Goal: Check status: Check status

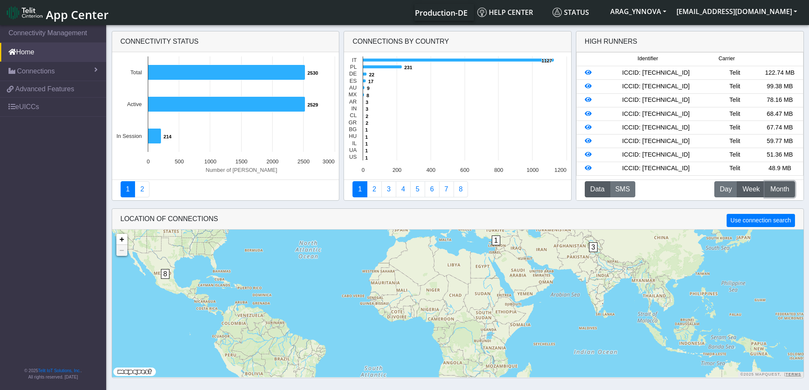
click at [779, 192] on span "Month" at bounding box center [780, 189] width 19 height 10
click at [756, 188] on span "Week" at bounding box center [750, 189] width 17 height 10
click at [748, 188] on span "Week" at bounding box center [750, 189] width 17 height 10
click at [766, 188] on button "M Month" at bounding box center [780, 189] width 30 height 16
click at [743, 185] on span "Week" at bounding box center [750, 189] width 17 height 10
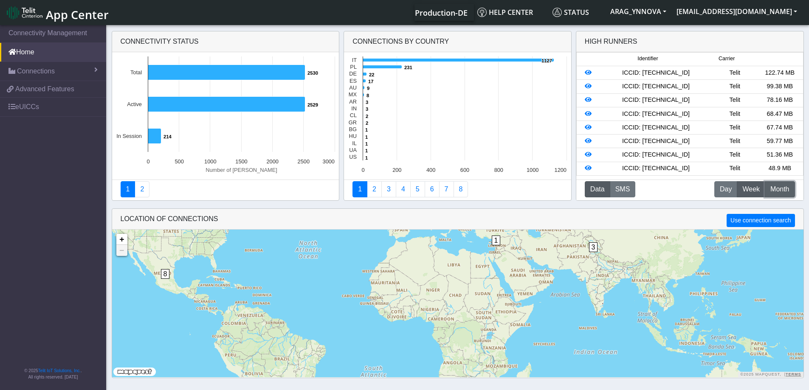
click at [775, 184] on button "M Month" at bounding box center [780, 189] width 30 height 16
click at [728, 194] on span "Day" at bounding box center [726, 189] width 12 height 10
click at [588, 72] on icon at bounding box center [588, 73] width 7 height 6
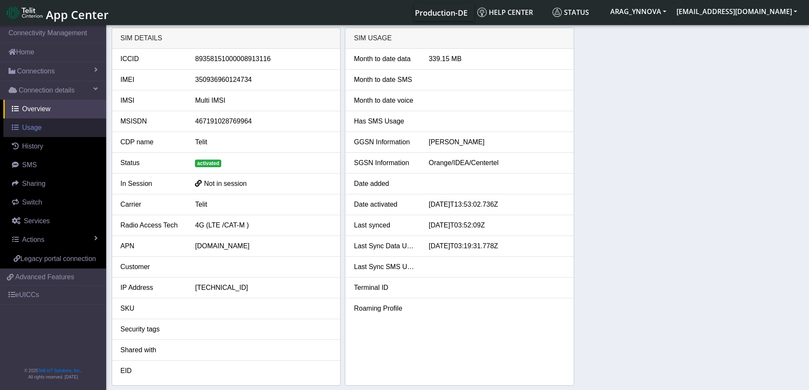
click at [29, 130] on span "Usage" at bounding box center [32, 127] width 20 height 7
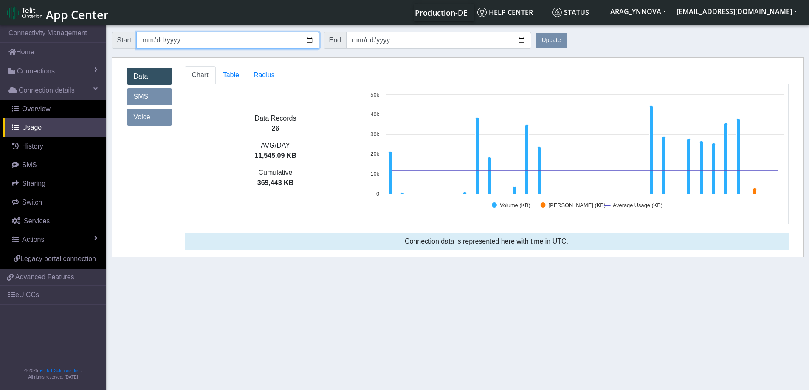
click at [246, 39] on input "[DATE]" at bounding box center [227, 40] width 183 height 17
click at [310, 39] on input "[DATE]" at bounding box center [227, 40] width 183 height 17
click at [554, 37] on button "Update" at bounding box center [552, 40] width 32 height 15
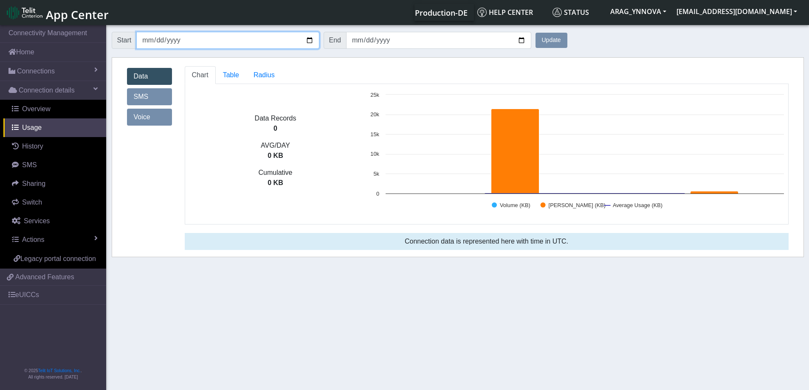
click at [310, 38] on input "[DATE]" at bounding box center [227, 40] width 183 height 17
click at [555, 38] on button "Update" at bounding box center [552, 40] width 32 height 15
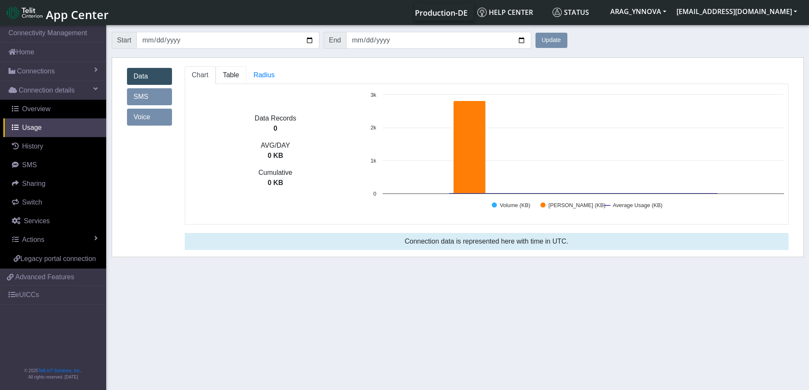
click at [232, 74] on span "Table" at bounding box center [231, 74] width 16 height 7
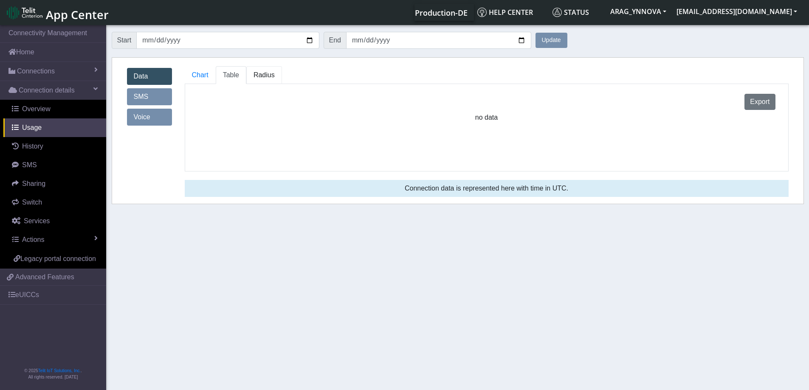
click at [260, 72] on span "Radius" at bounding box center [264, 74] width 21 height 7
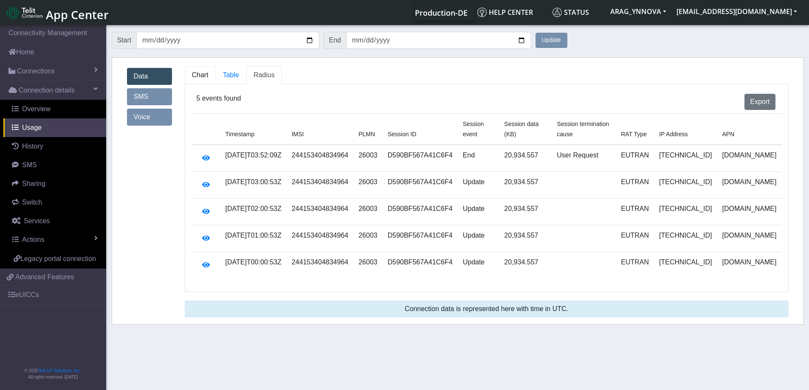
click at [195, 76] on span "Chart" at bounding box center [200, 74] width 17 height 7
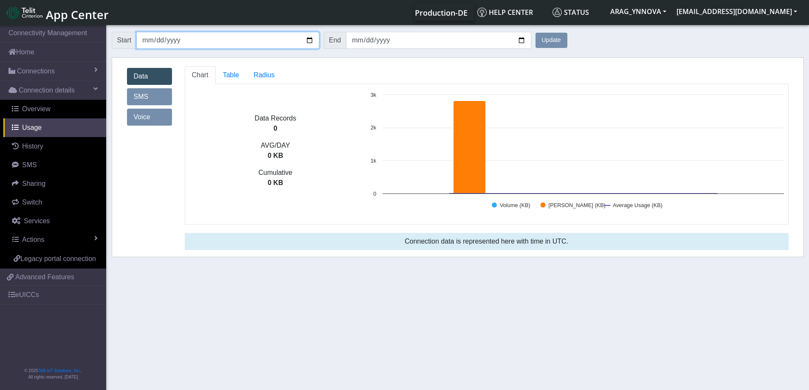
click at [205, 44] on input "[DATE]" at bounding box center [227, 40] width 183 height 17
click at [310, 40] on input "[DATE]" at bounding box center [227, 40] width 183 height 17
type input "[DATE]"
click at [550, 38] on button "Update" at bounding box center [552, 40] width 32 height 15
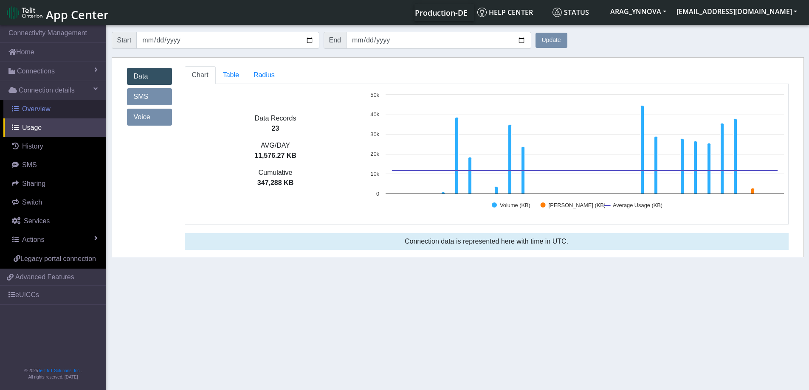
click at [64, 113] on link "Overview" at bounding box center [54, 109] width 103 height 19
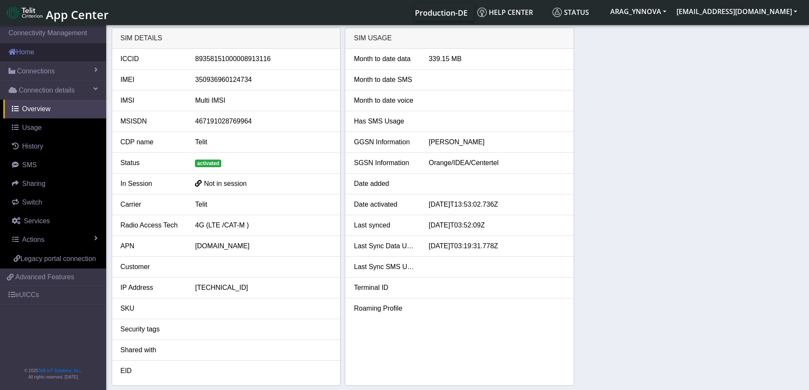
click at [47, 50] on link "Home" at bounding box center [53, 52] width 106 height 19
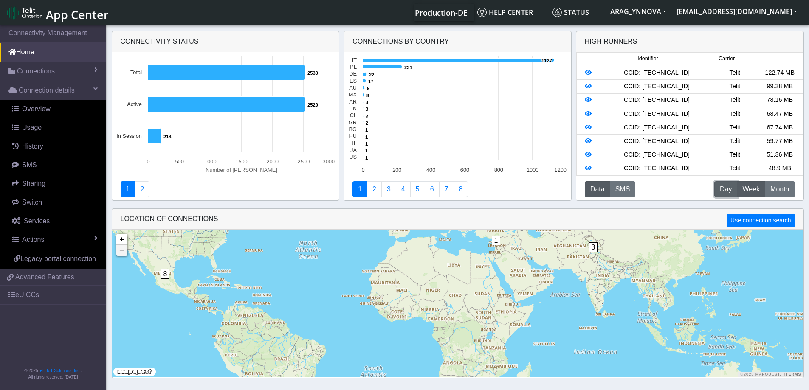
click at [725, 187] on span "Day" at bounding box center [726, 189] width 12 height 10
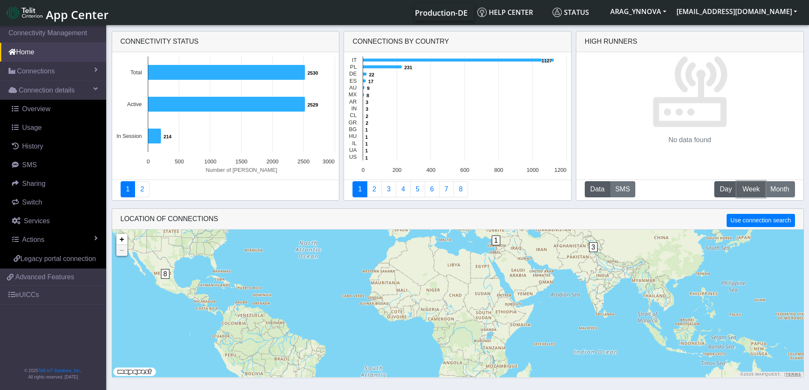
click at [751, 189] on span "Week" at bounding box center [750, 189] width 17 height 10
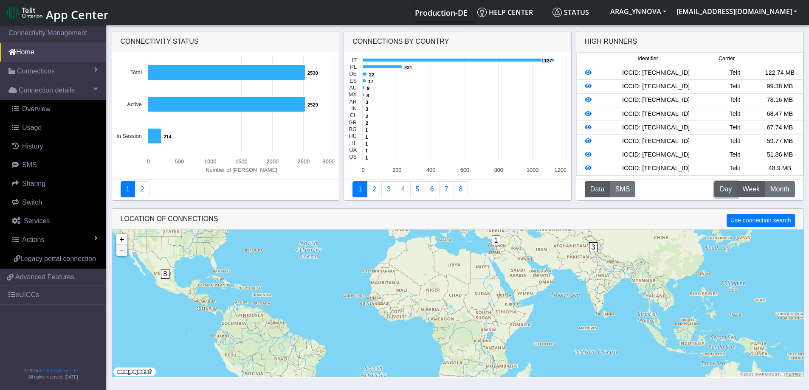
click at [728, 192] on span "Day" at bounding box center [726, 189] width 12 height 10
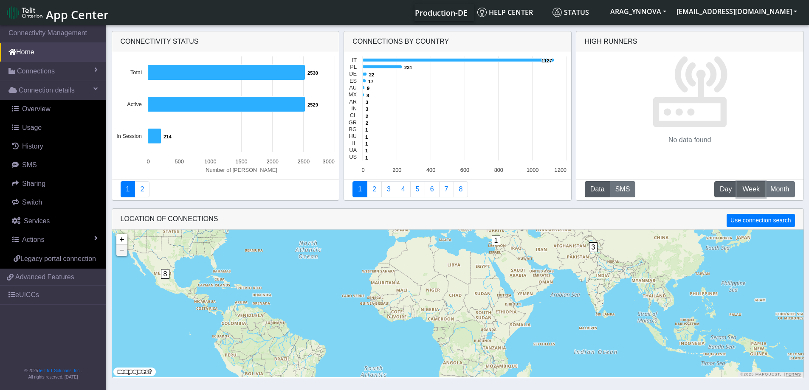
click at [743, 188] on span "Week" at bounding box center [750, 189] width 17 height 10
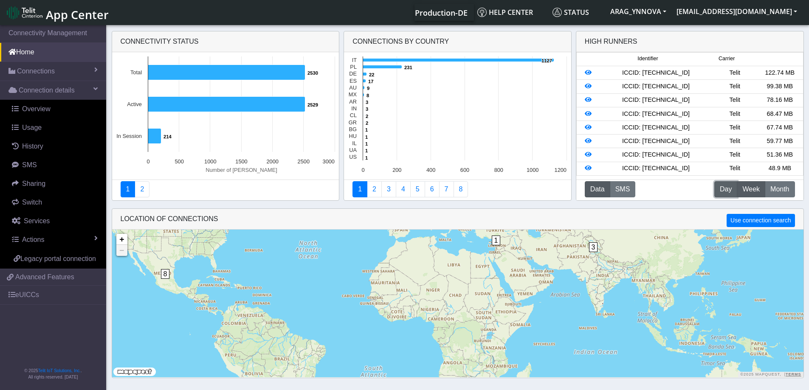
click at [724, 185] on span "Day" at bounding box center [726, 189] width 12 height 10
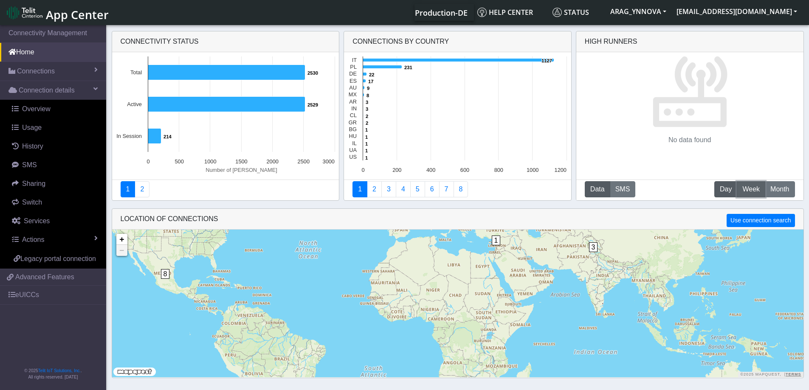
click at [745, 189] on span "Week" at bounding box center [750, 189] width 17 height 10
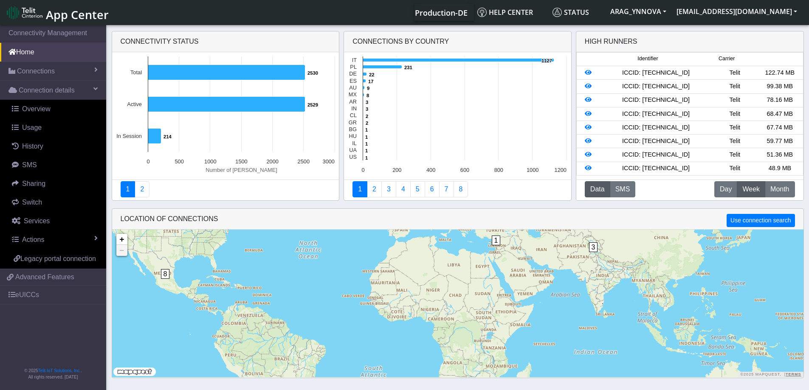
click at [692, 73] on div "ICCID: [TECHNICAL_ID]" at bounding box center [656, 72] width 113 height 9
click at [671, 76] on div "ICCID: [TECHNICAL_ID]" at bounding box center [656, 72] width 113 height 9
click at [590, 73] on icon at bounding box center [588, 73] width 7 height 6
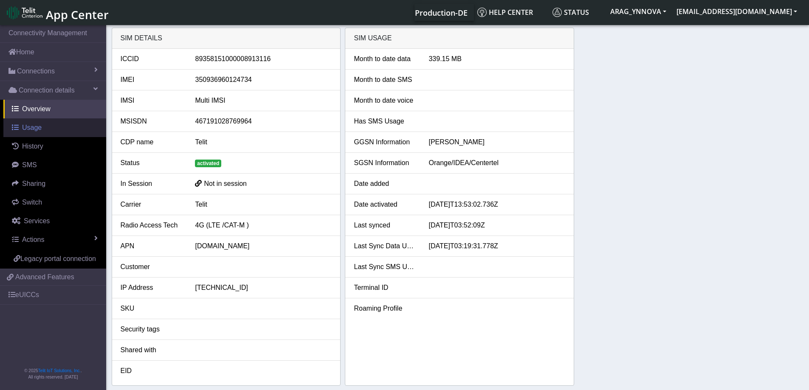
click at [57, 133] on link "Usage" at bounding box center [54, 128] width 103 height 19
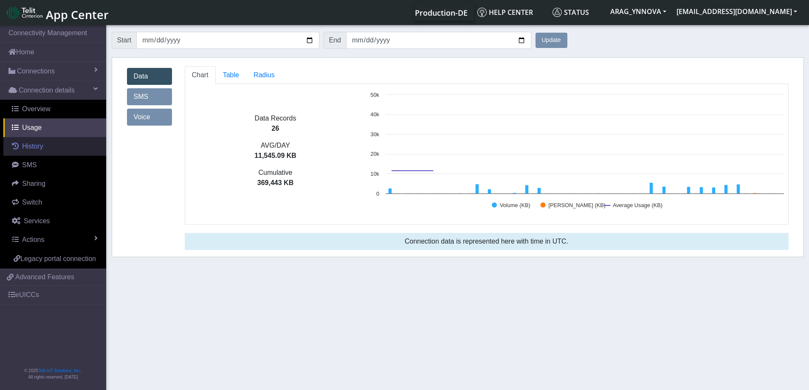
click at [61, 143] on link "History" at bounding box center [54, 146] width 103 height 19
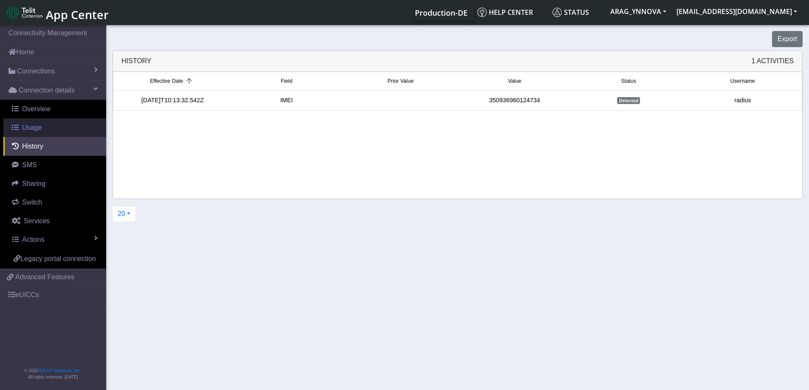
click at [58, 126] on link "Usage" at bounding box center [54, 128] width 103 height 19
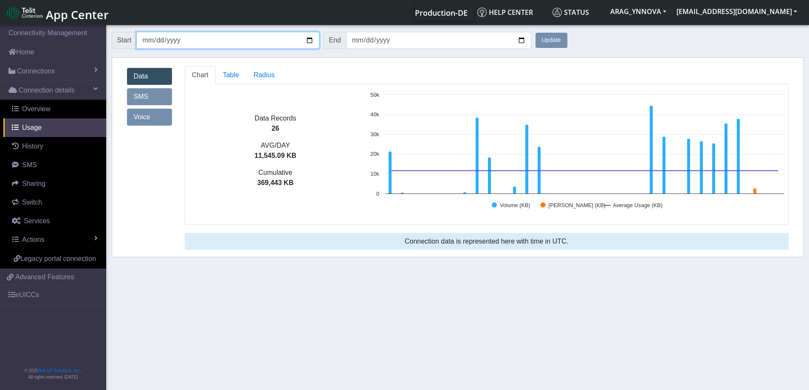
click at [310, 37] on input "[DATE]" at bounding box center [227, 40] width 183 height 17
click at [553, 35] on button "Update" at bounding box center [552, 40] width 32 height 15
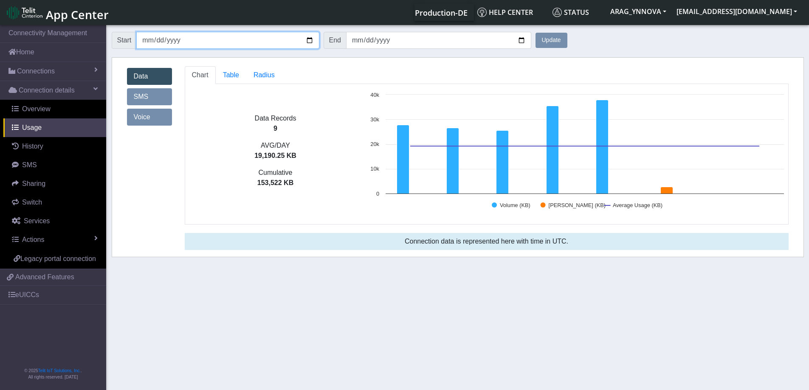
click at [307, 37] on input "[DATE]" at bounding box center [227, 40] width 183 height 17
type input "[DATE]"
click at [552, 40] on button "Update" at bounding box center [552, 40] width 32 height 15
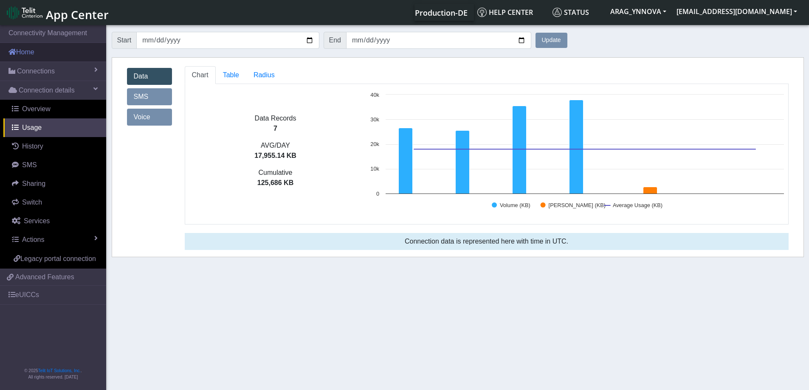
click at [34, 54] on link "Home" at bounding box center [53, 52] width 106 height 19
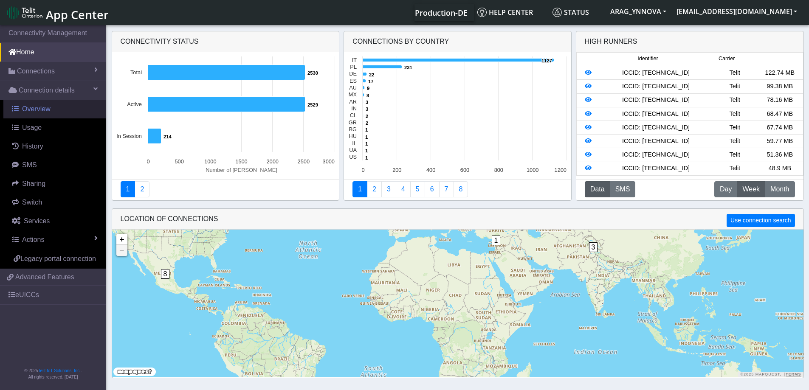
click at [42, 108] on span "Overview" at bounding box center [36, 108] width 28 height 7
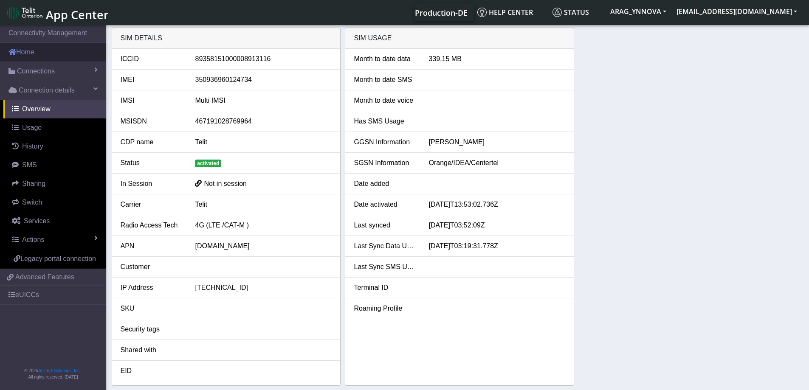
click at [48, 52] on link "Home" at bounding box center [53, 52] width 106 height 19
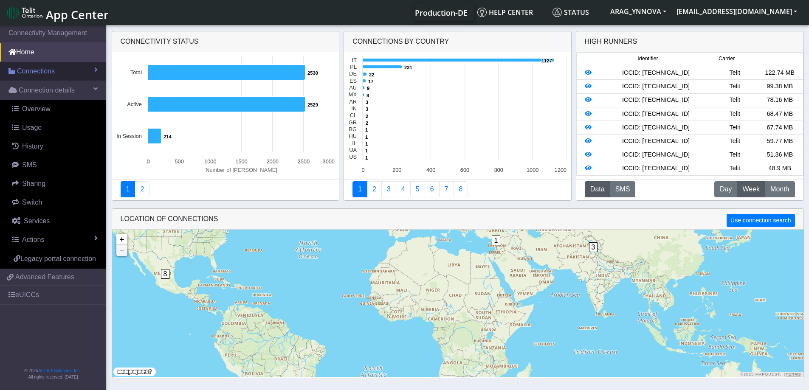
click at [42, 74] on span "Connections" at bounding box center [36, 71] width 38 height 10
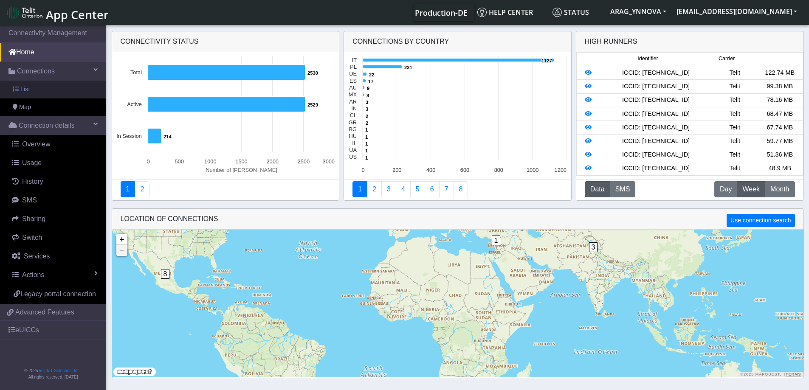
click at [48, 92] on link "List" at bounding box center [53, 90] width 106 height 18
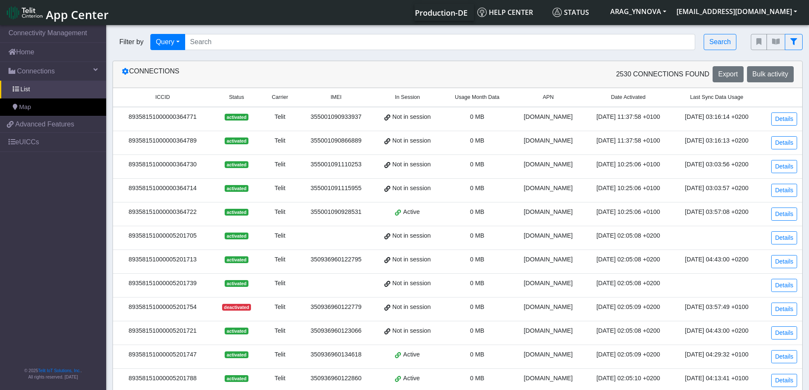
click at [471, 100] on span "Usage Month Data" at bounding box center [477, 97] width 45 height 8
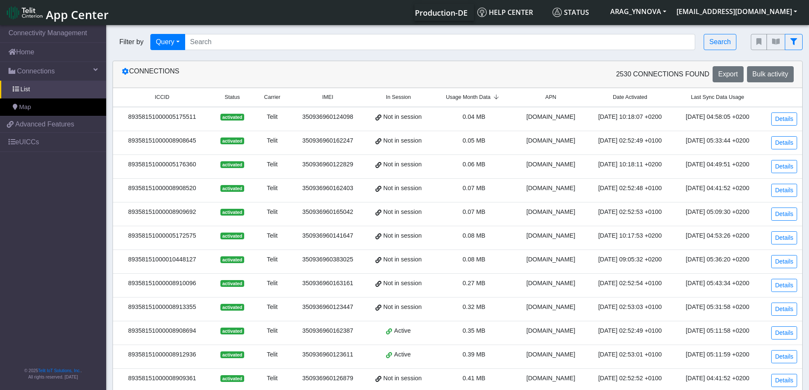
click at [471, 100] on span "Usage Month Data" at bounding box center [468, 97] width 45 height 8
click at [777, 121] on link "Details" at bounding box center [784, 119] width 26 height 13
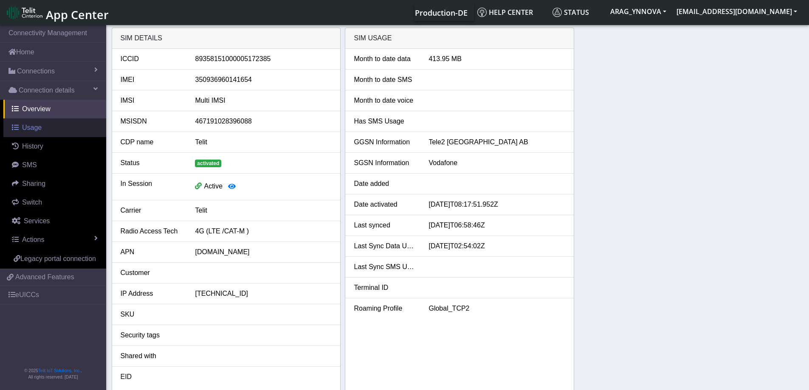
click at [51, 129] on link "Usage" at bounding box center [54, 128] width 103 height 19
